Goal: Task Accomplishment & Management: Manage account settings

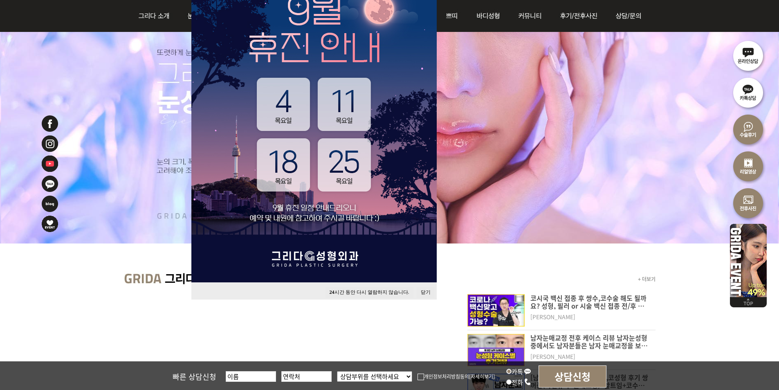
click at [427, 290] on button "닫기" at bounding box center [426, 292] width 18 height 11
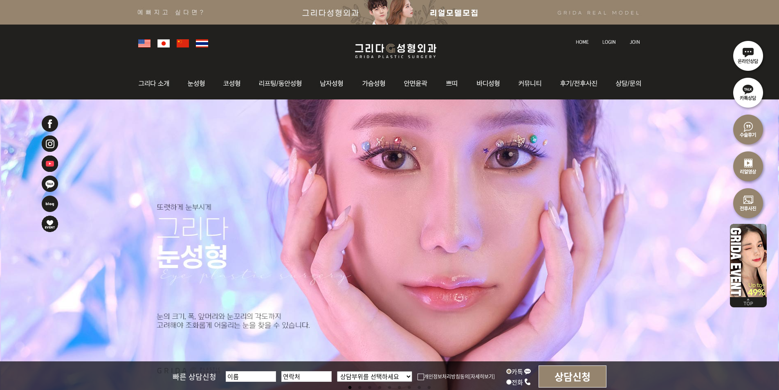
click at [609, 40] on img at bounding box center [608, 42] width 13 height 4
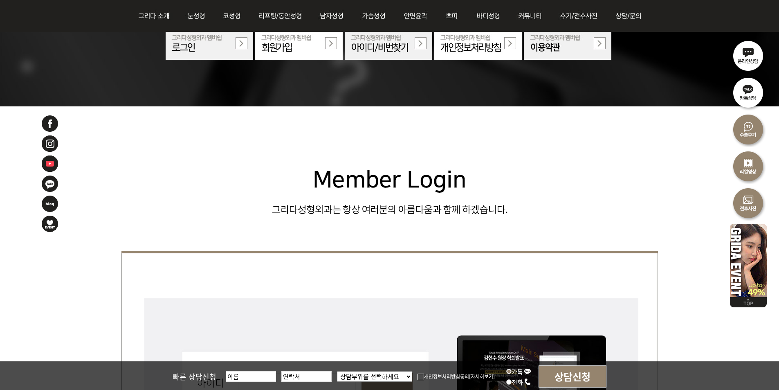
scroll to position [164, 0]
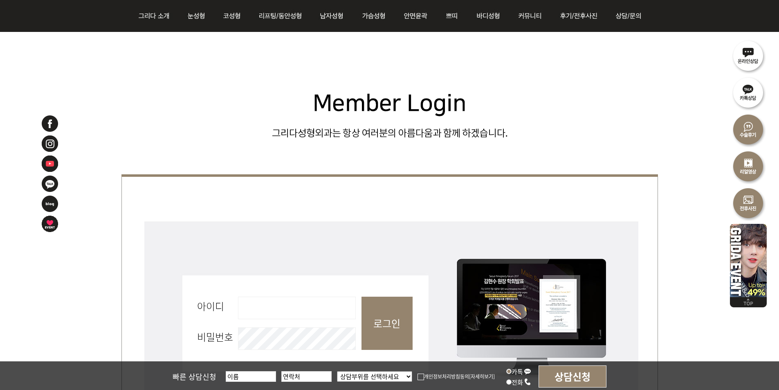
click at [282, 307] on input "아이디 필수" at bounding box center [297, 307] width 118 height 22
type input "admin"
click at [371, 329] on input "로그인" at bounding box center [387, 322] width 51 height 53
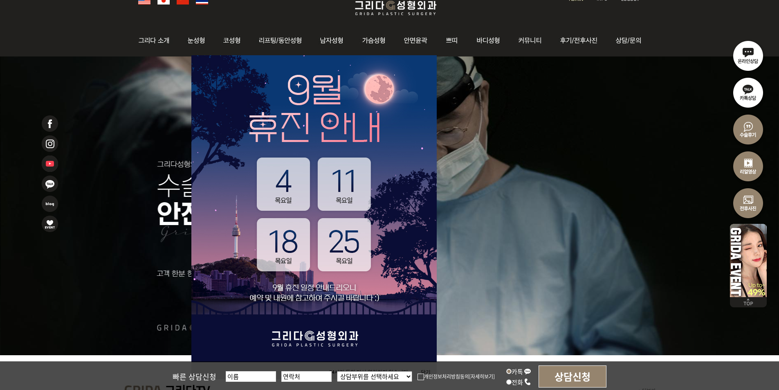
scroll to position [82, 0]
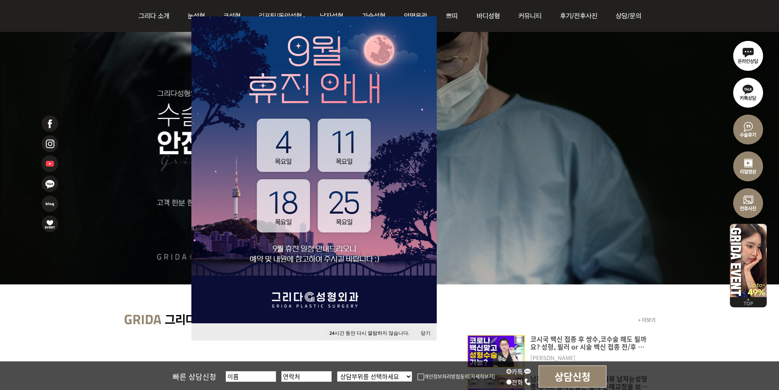
click at [383, 333] on button "24 시간 동안 다시 열람하지 않습니다." at bounding box center [370, 333] width 88 height 11
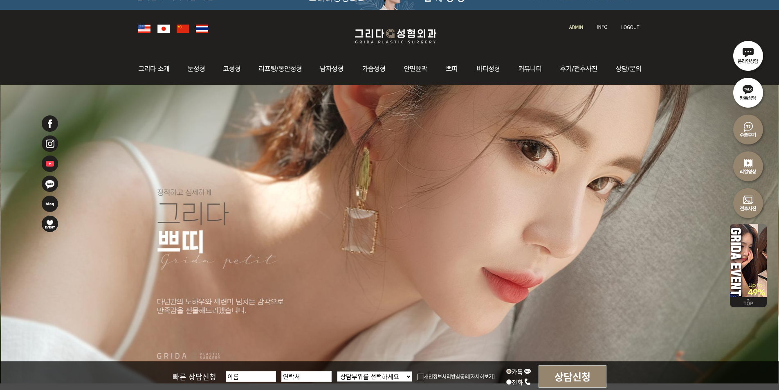
scroll to position [0, 0]
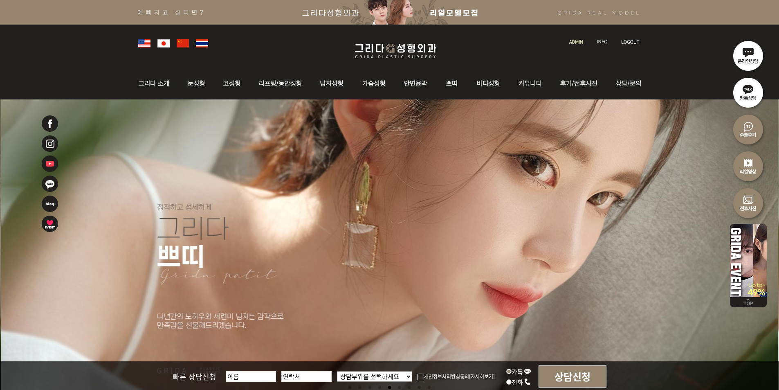
click at [576, 42] on img at bounding box center [576, 42] width 14 height 4
